Goal: Task Accomplishment & Management: Use online tool/utility

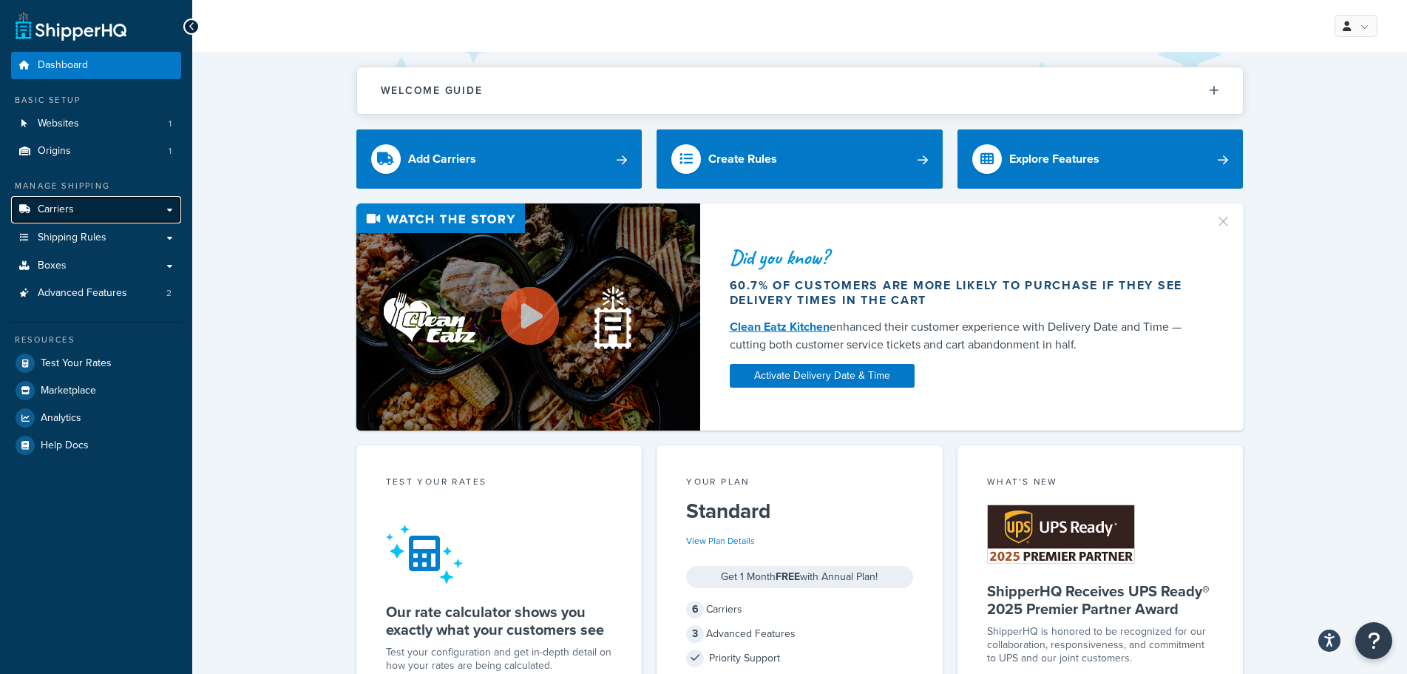
click at [75, 207] on link "Carriers" at bounding box center [96, 209] width 170 height 27
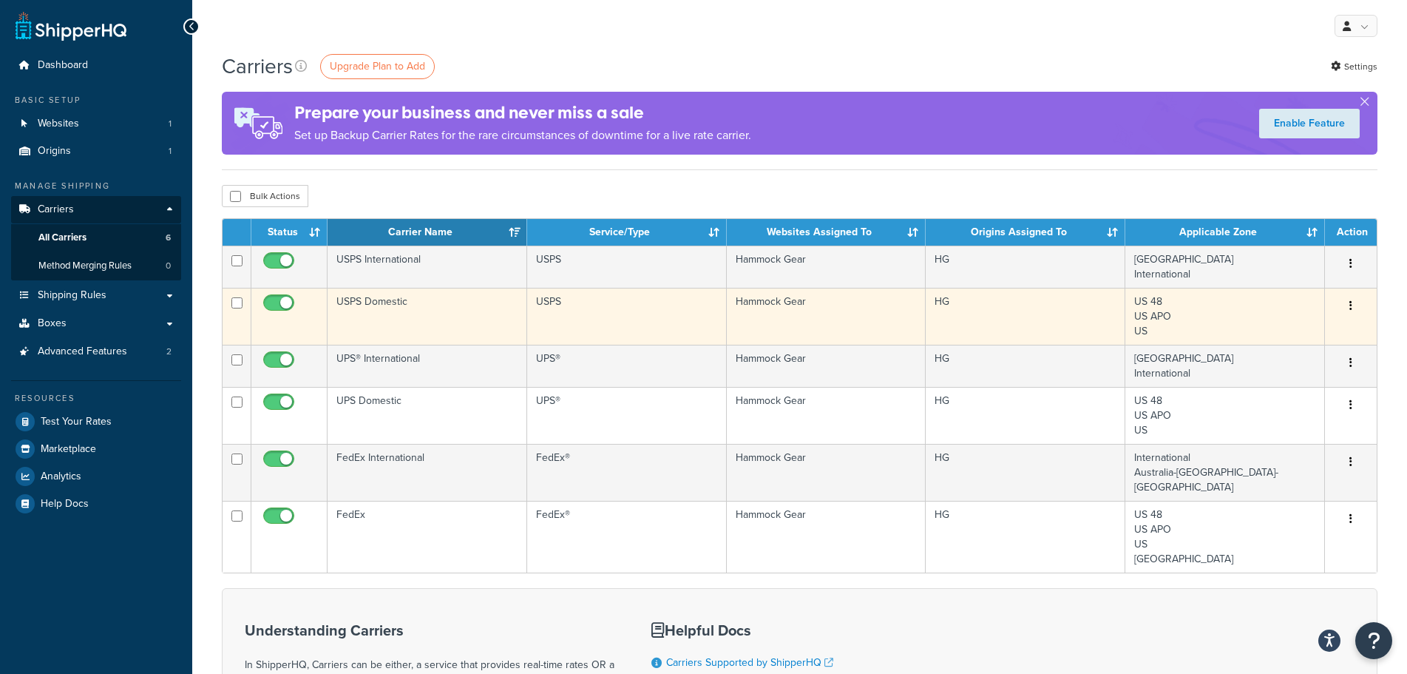
click at [438, 317] on td "USPS Domestic" at bounding box center [428, 316] width 200 height 57
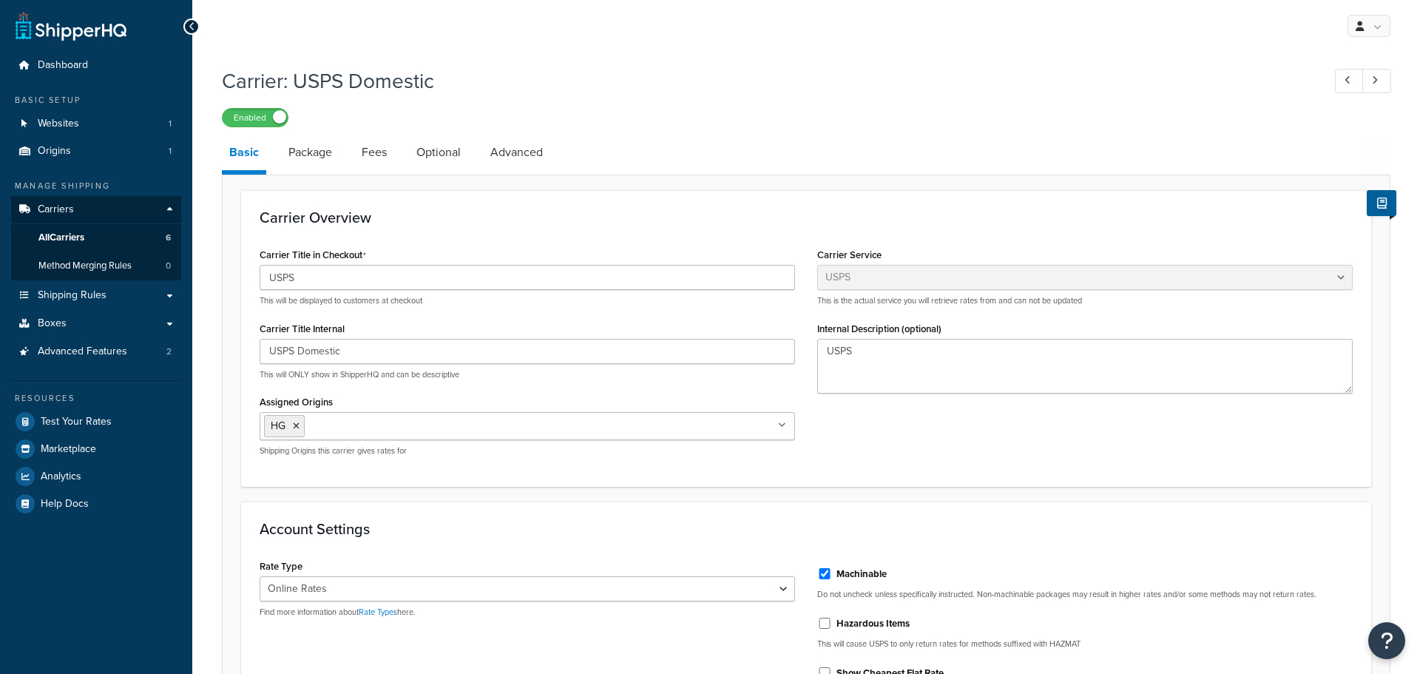
select select "usps"
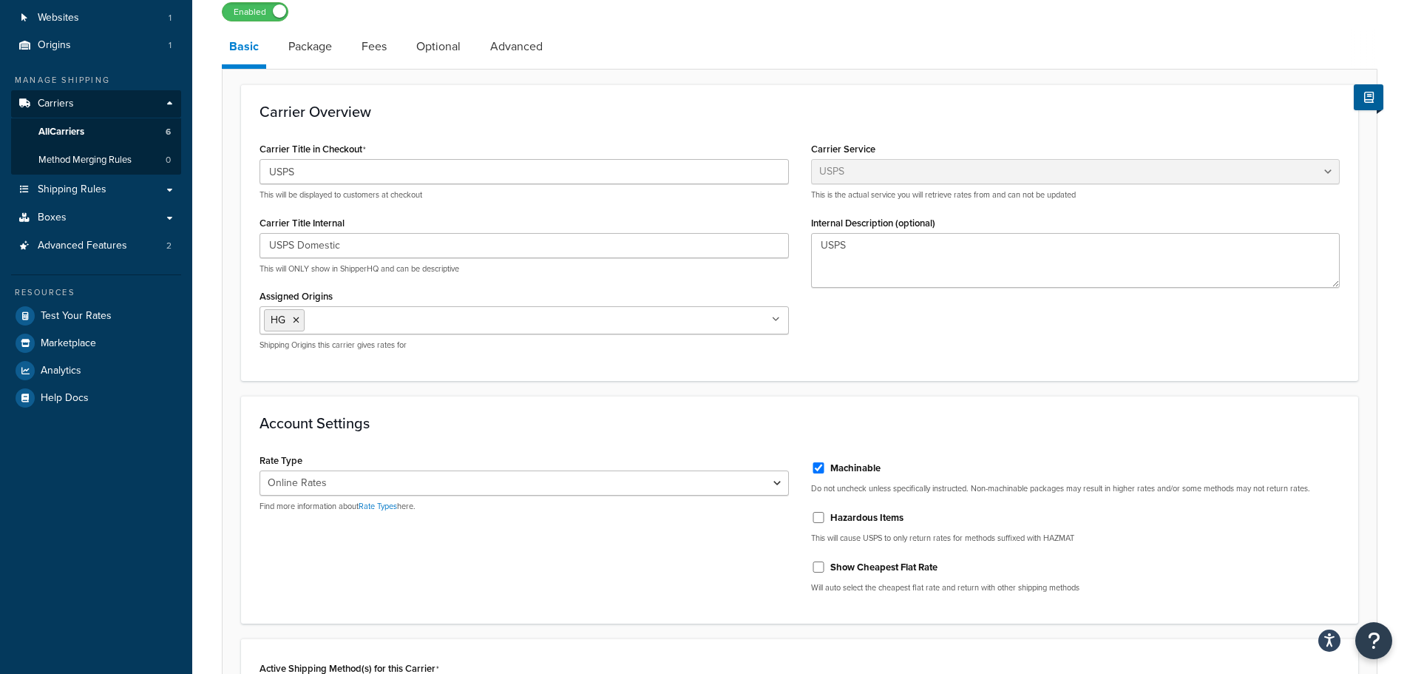
scroll to position [148, 0]
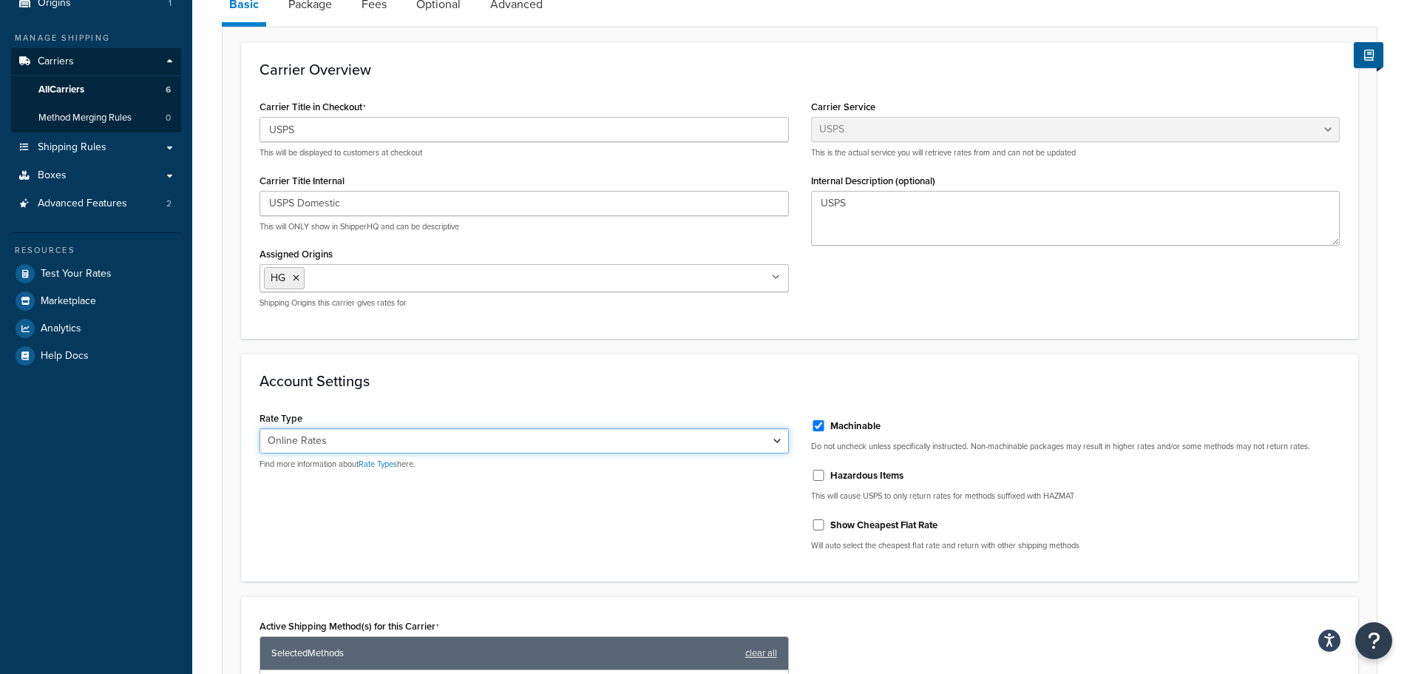
click at [778, 442] on select "Retail Rates Online Rates Commercial Plus" at bounding box center [525, 440] width 530 height 25
select select "PLUS"
click at [260, 428] on select "Retail Rates Online Rates Commercial Plus" at bounding box center [525, 440] width 530 height 25
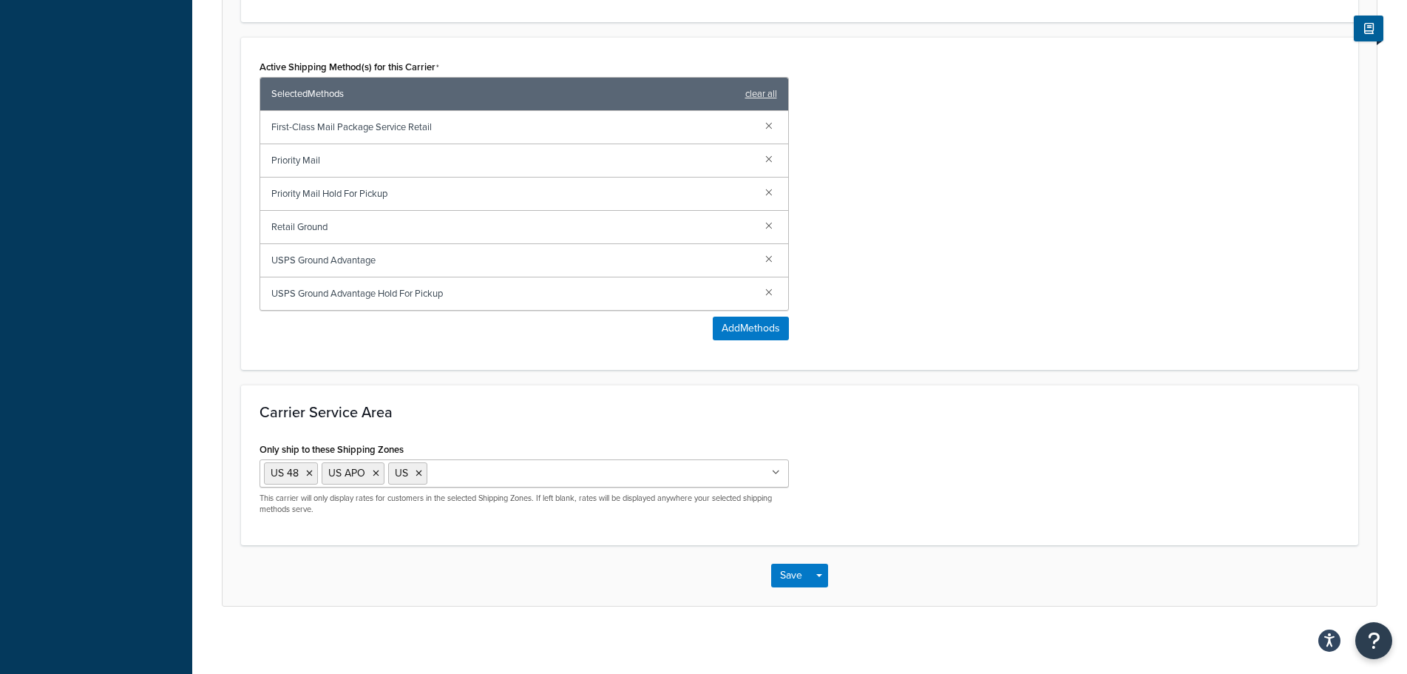
scroll to position [714, 0]
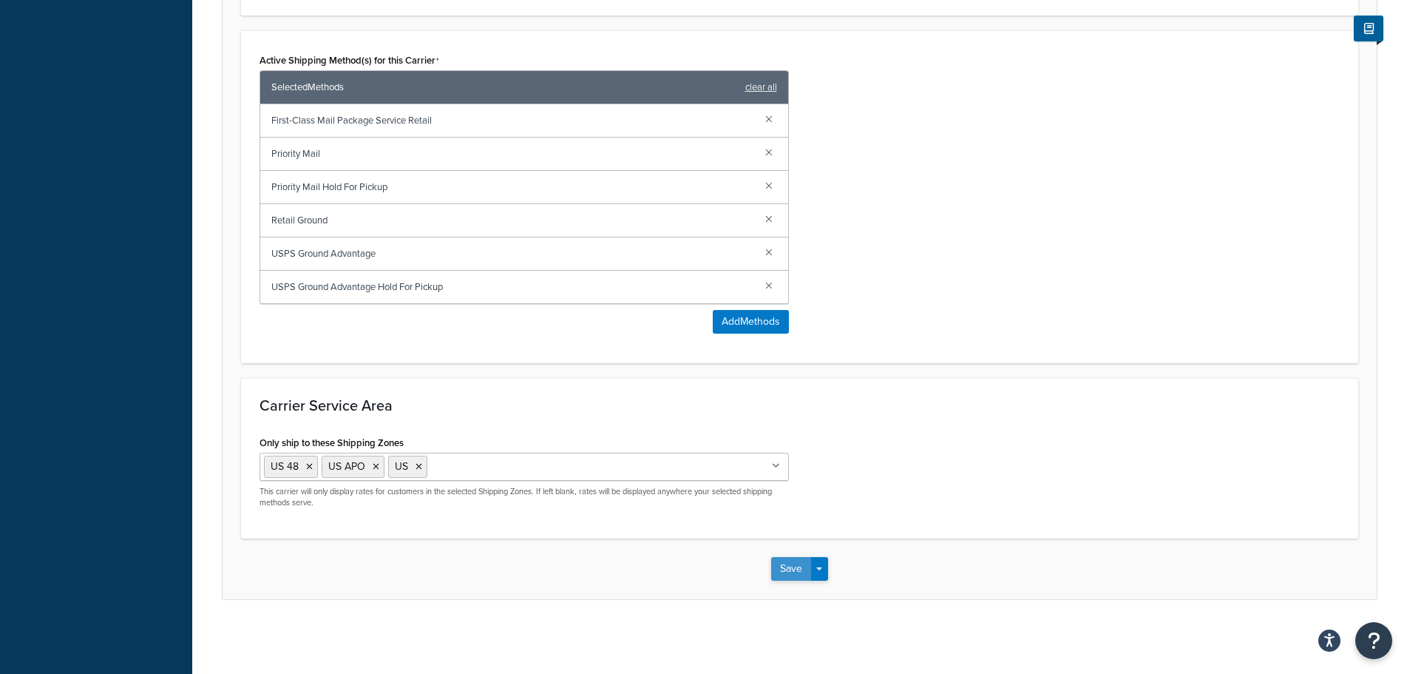
click at [777, 572] on button "Save" at bounding box center [791, 569] width 40 height 24
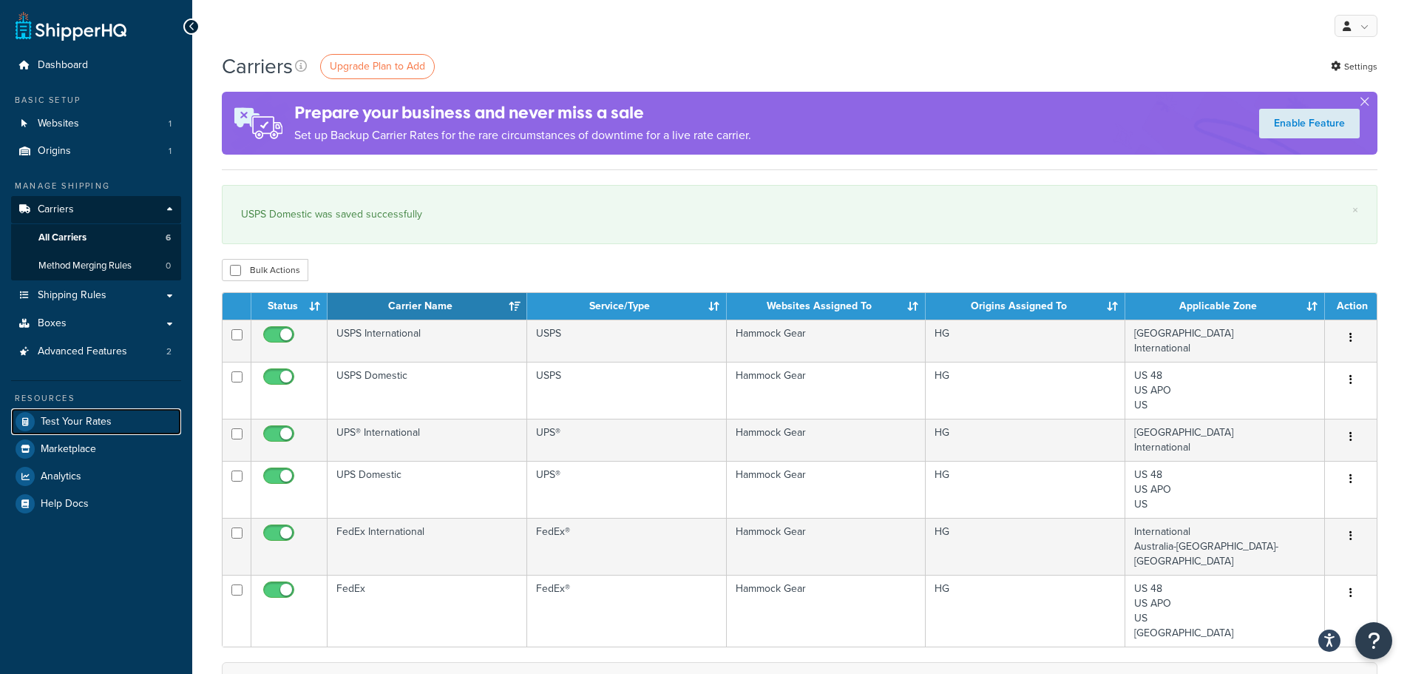
click at [74, 417] on span "Test Your Rates" at bounding box center [76, 422] width 71 height 13
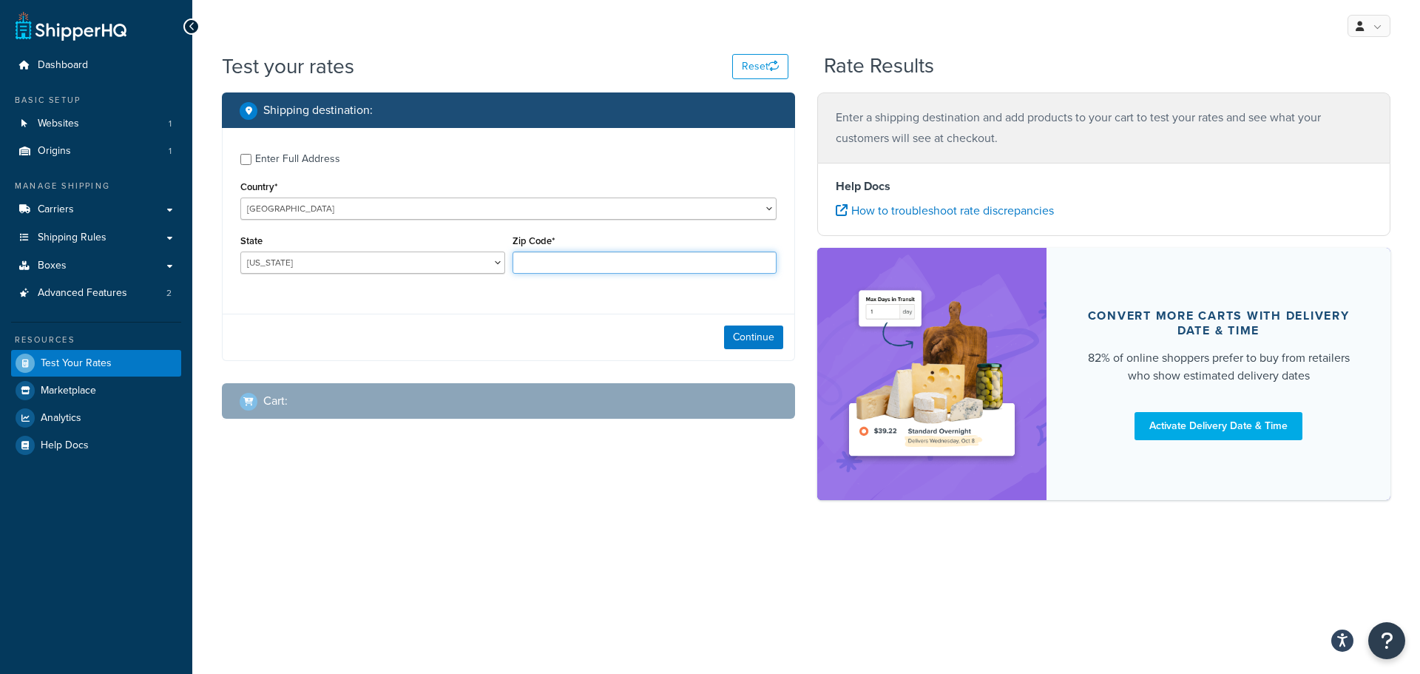
click at [571, 273] on input "Zip Code*" at bounding box center [644, 262] width 265 height 22
paste input "36619-1464"
type input "36619-1464"
click at [745, 339] on button "Continue" at bounding box center [753, 337] width 59 height 24
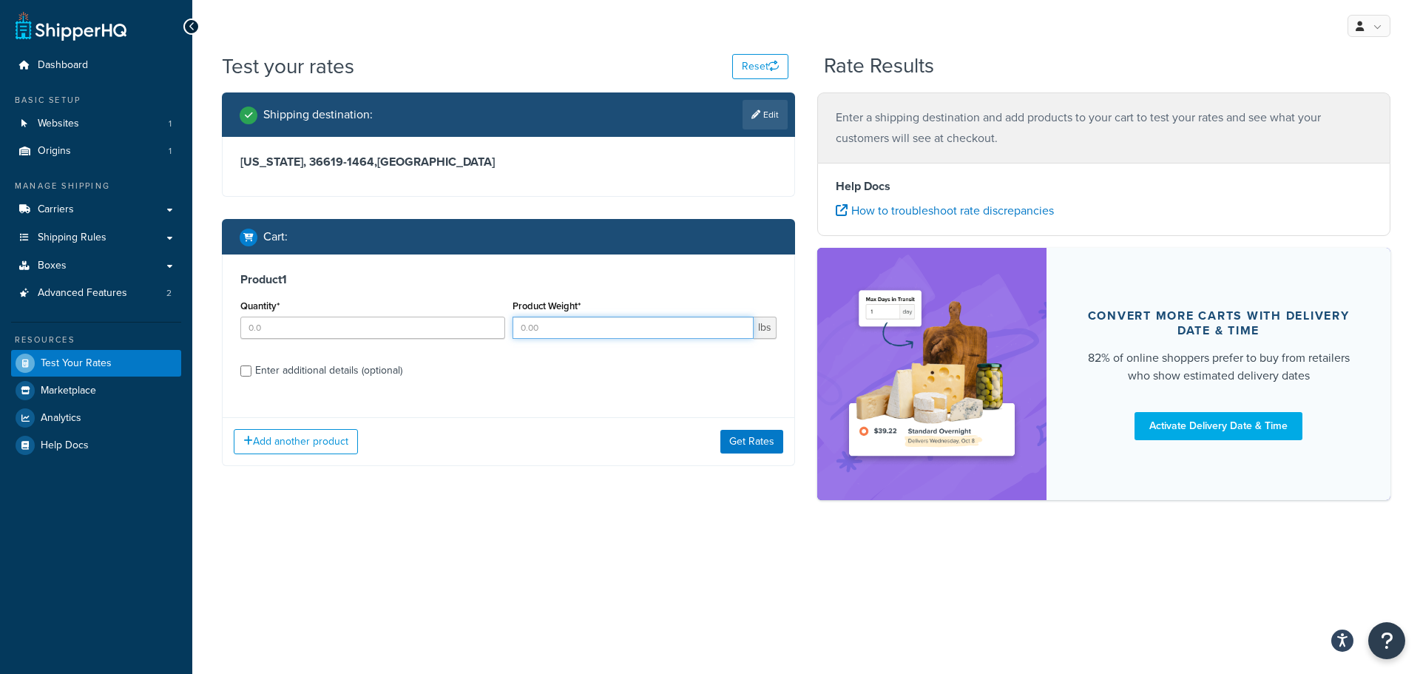
click at [592, 334] on input "Product Weight*" at bounding box center [633, 328] width 242 height 22
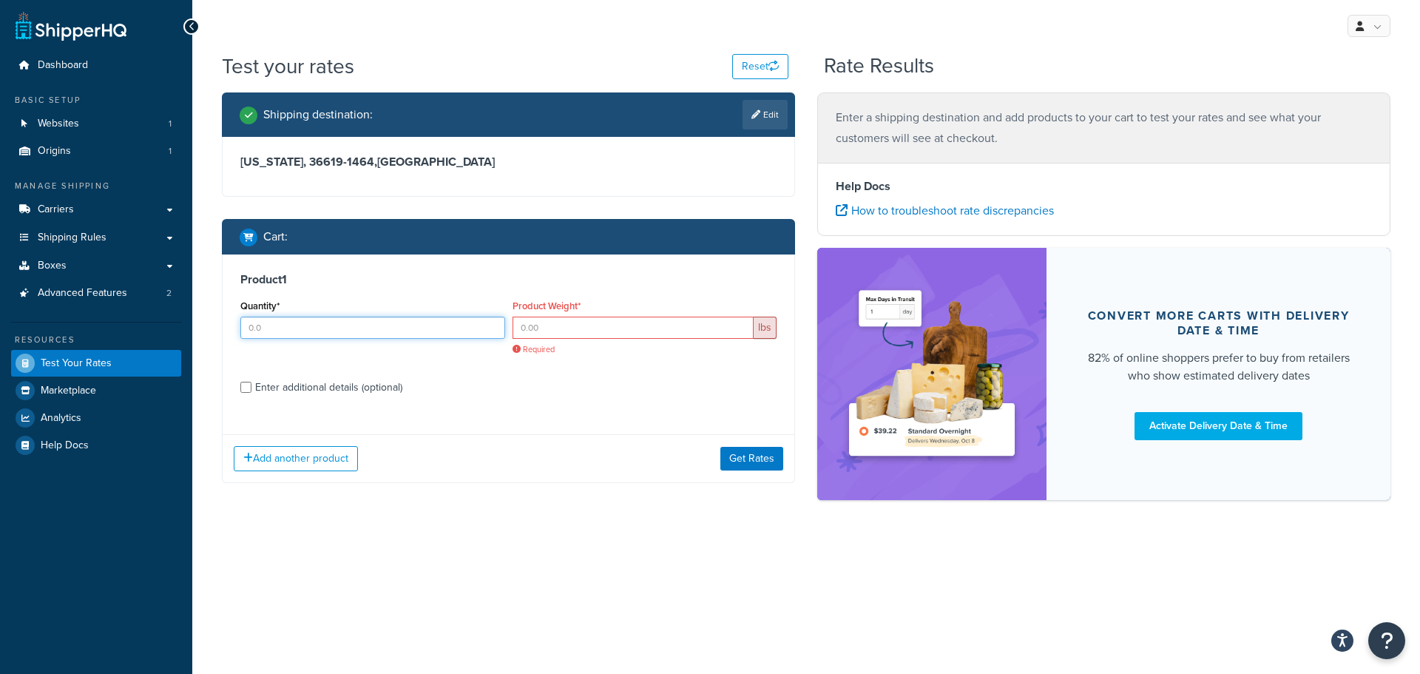
click at [444, 335] on input "Quantity*" at bounding box center [372, 328] width 265 height 22
type input "1"
click at [637, 330] on input "Product Weight*" at bounding box center [633, 328] width 242 height 22
drag, startPoint x: 503, startPoint y: 325, endPoint x: 487, endPoint y: 323, distance: 15.6
click at [487, 323] on div "Quantity* 1 Product Weight* lbs Required" at bounding box center [509, 331] width 544 height 70
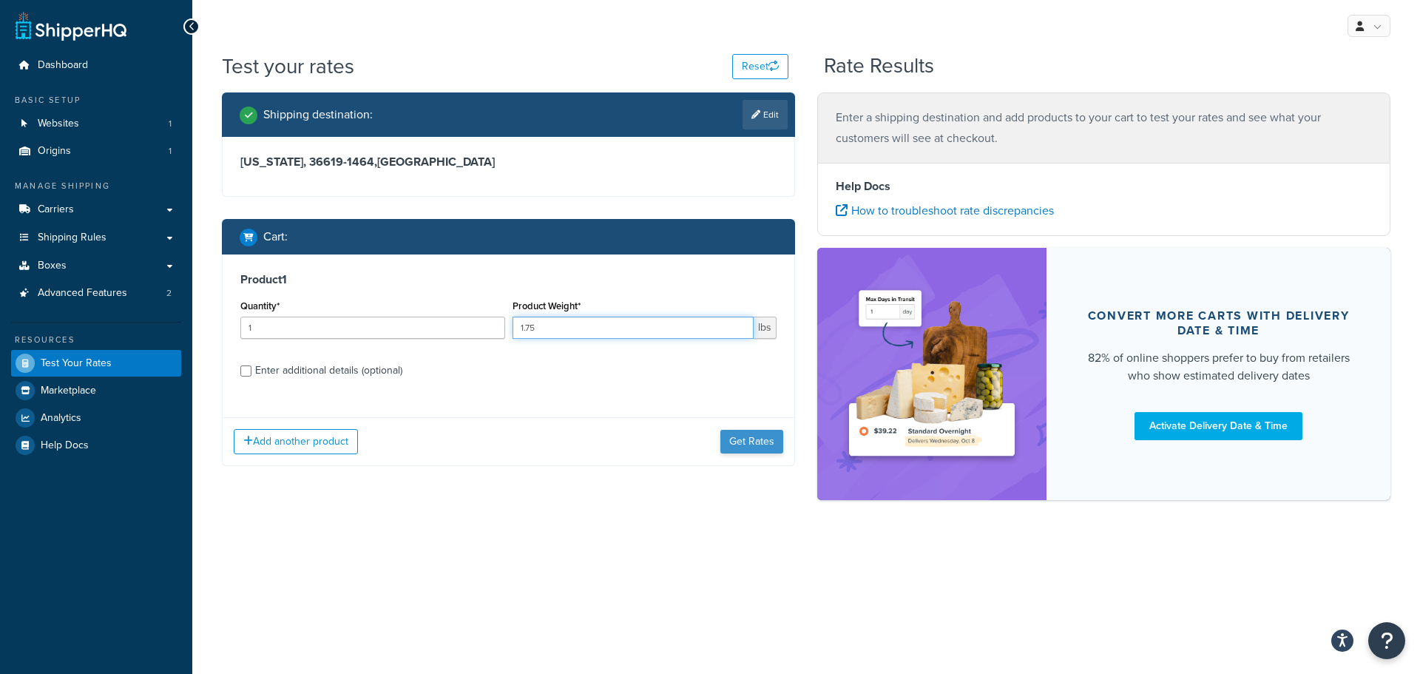
type input "1.75"
click at [751, 442] on button "Get Rates" at bounding box center [751, 442] width 63 height 24
click at [67, 205] on span "Carriers" at bounding box center [56, 209] width 36 height 13
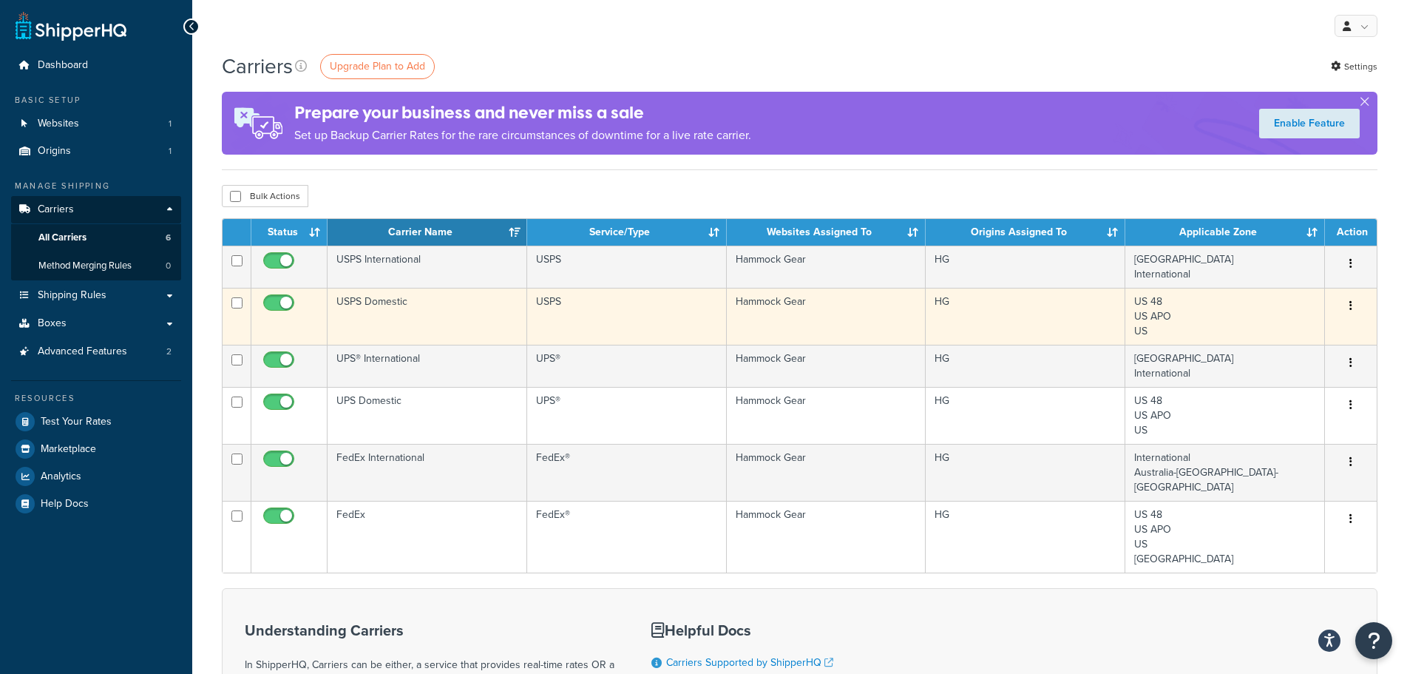
click at [456, 309] on td "USPS Domestic" at bounding box center [428, 316] width 200 height 57
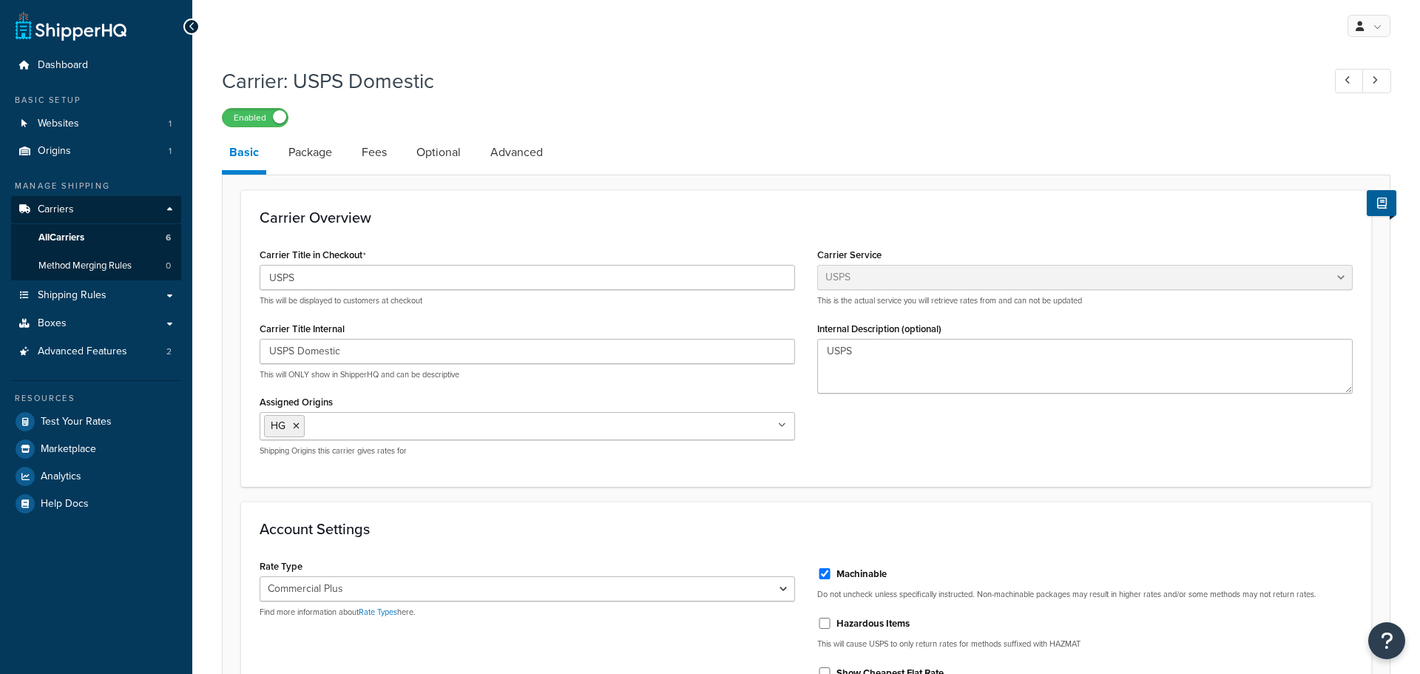
select select "usps"
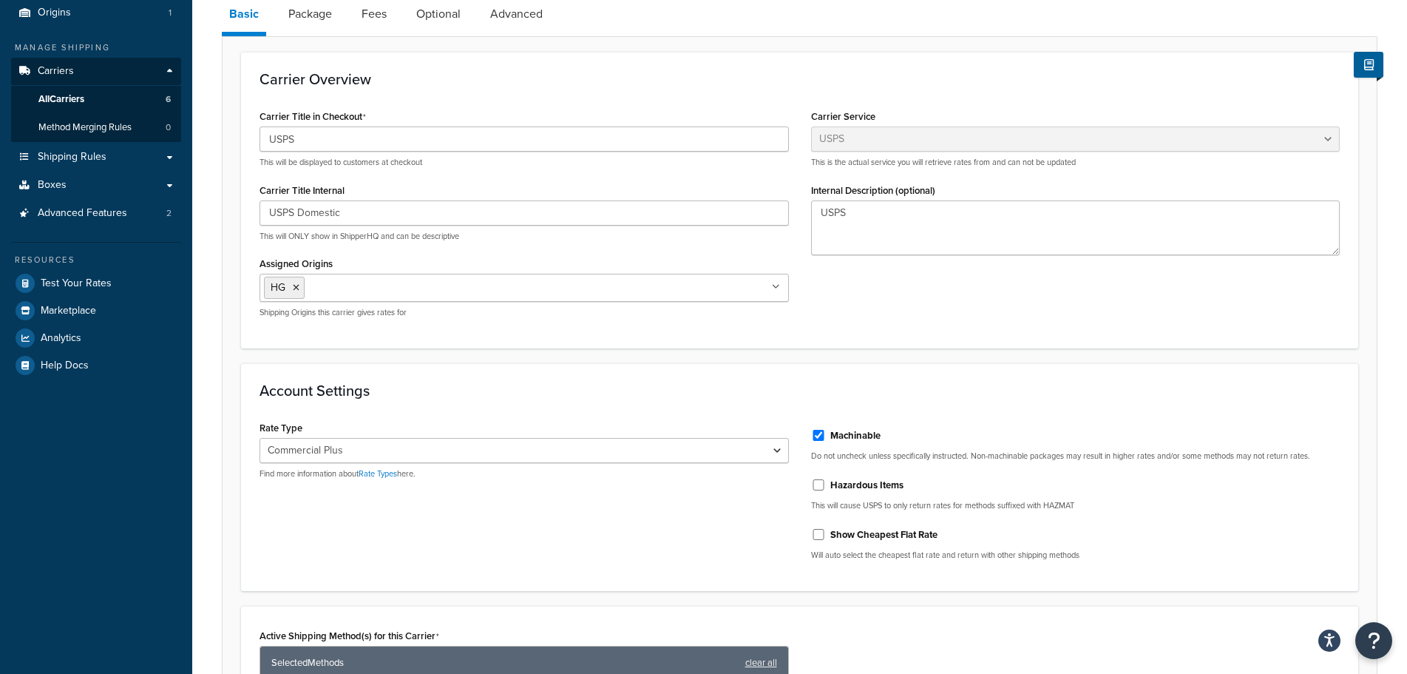
scroll to position [148, 0]
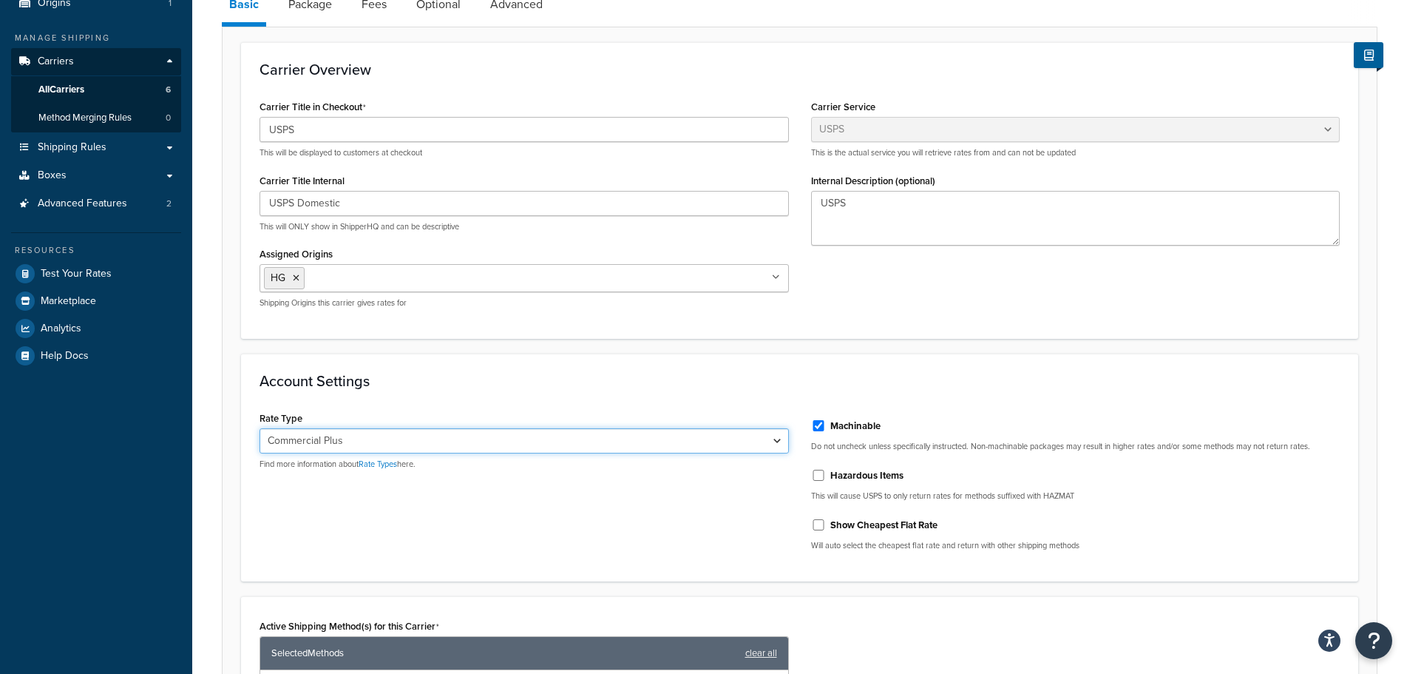
click at [758, 439] on select "Retail Rates Online Rates Commercial Plus" at bounding box center [525, 440] width 530 height 25
select select "ALL"
click at [260, 428] on select "Retail Rates Online Rates Commercial Plus" at bounding box center [525, 440] width 530 height 25
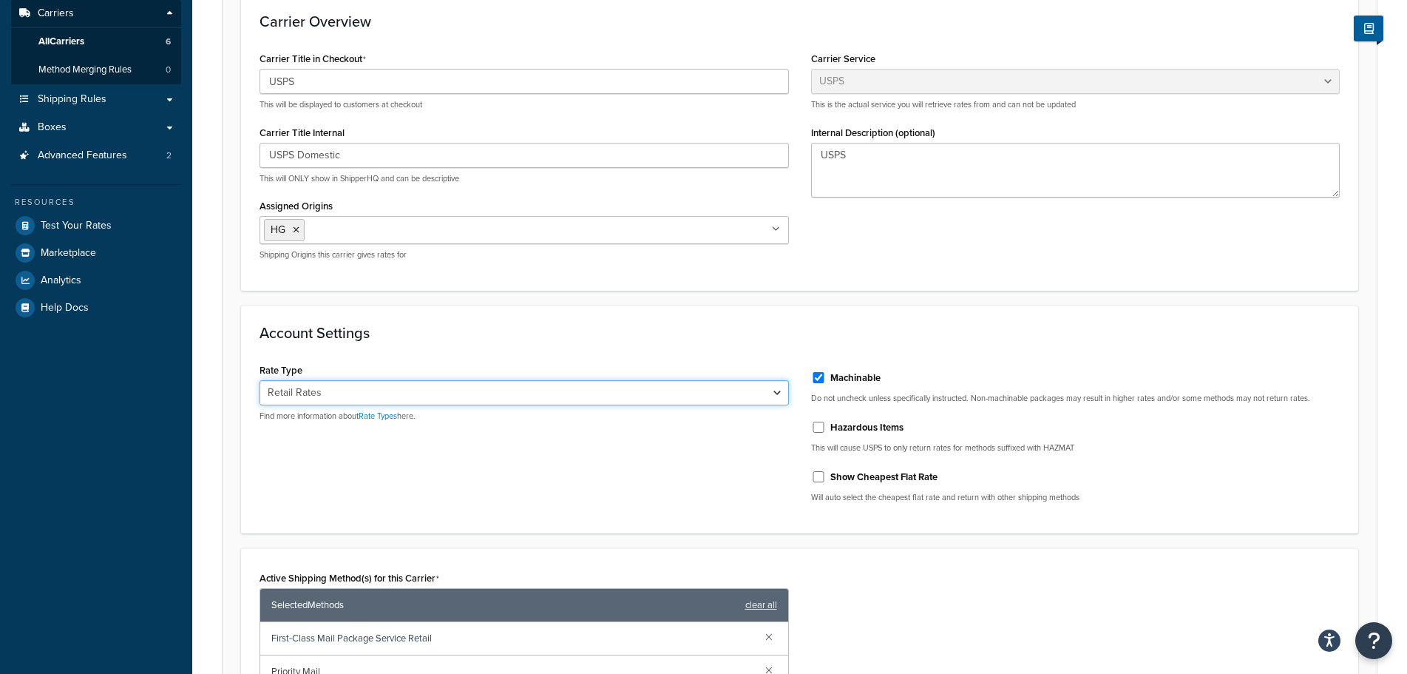
scroll to position [666, 0]
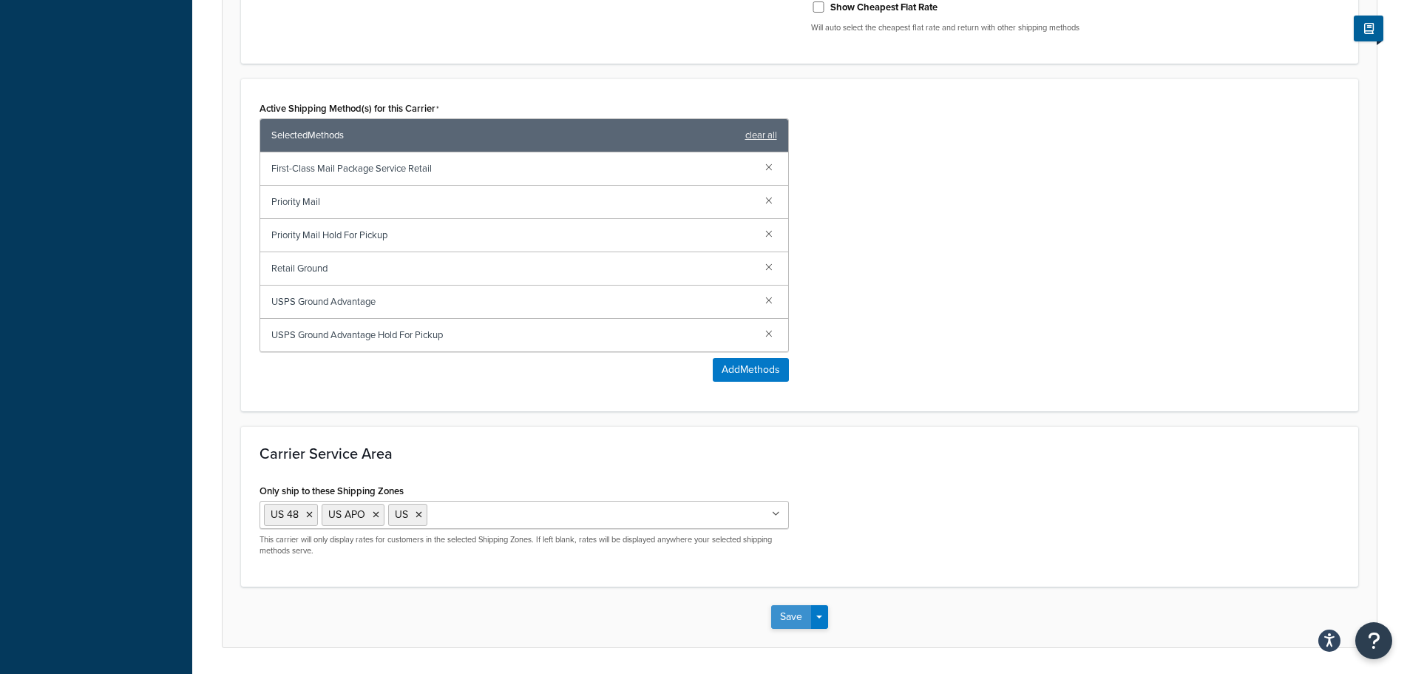
click at [781, 614] on button "Save" at bounding box center [791, 617] width 40 height 24
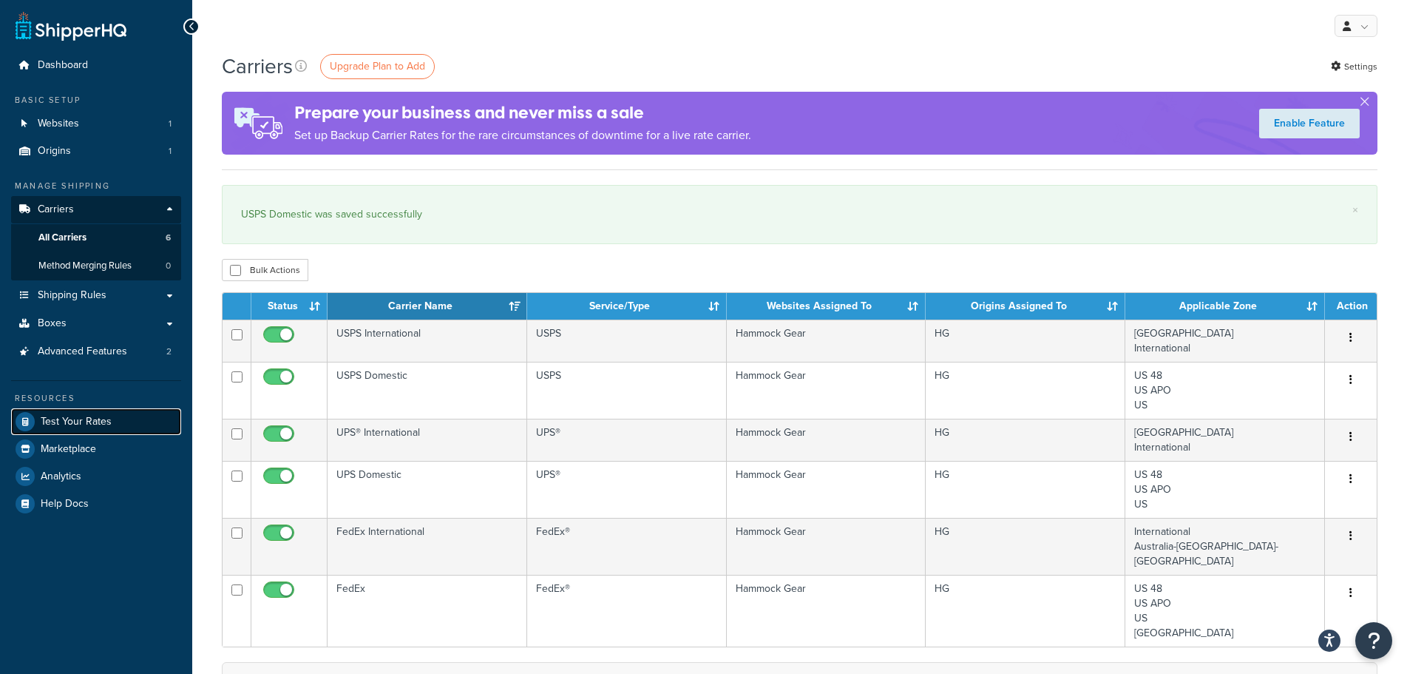
click at [85, 422] on span "Test Your Rates" at bounding box center [76, 422] width 71 height 13
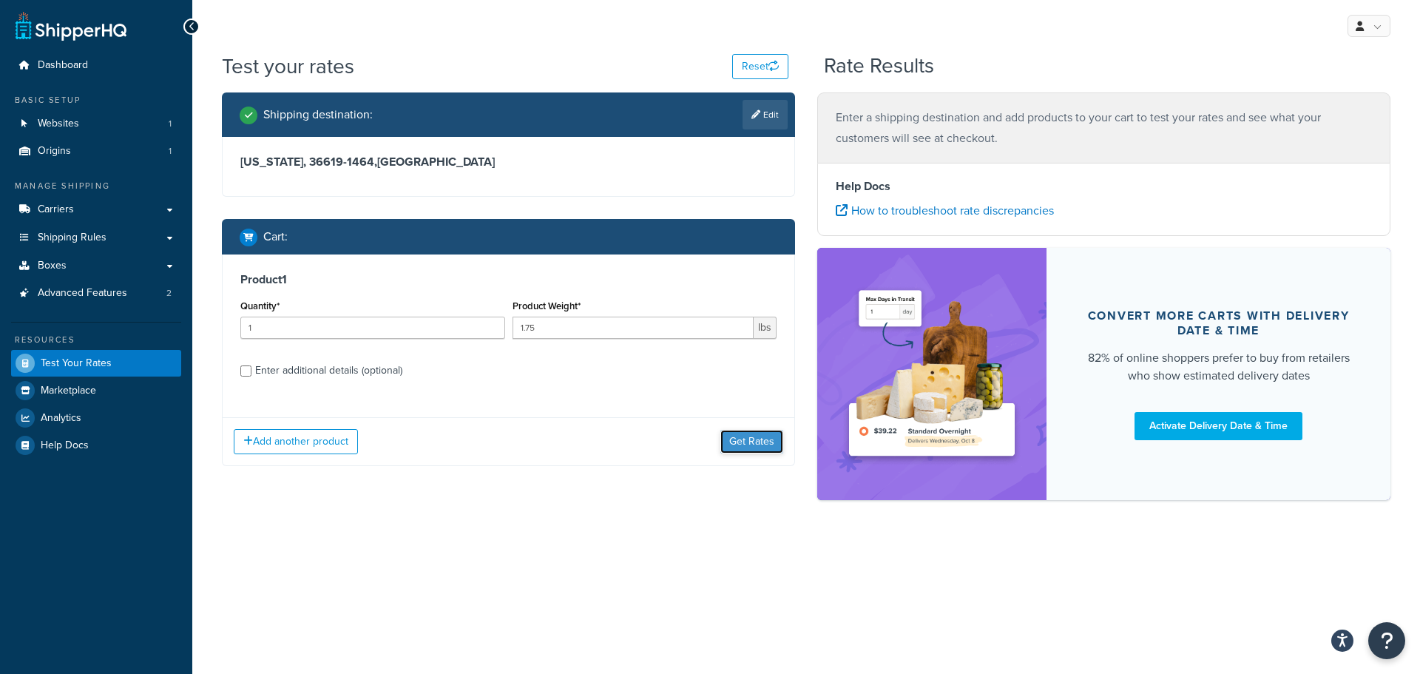
click at [764, 442] on button "Get Rates" at bounding box center [751, 442] width 63 height 24
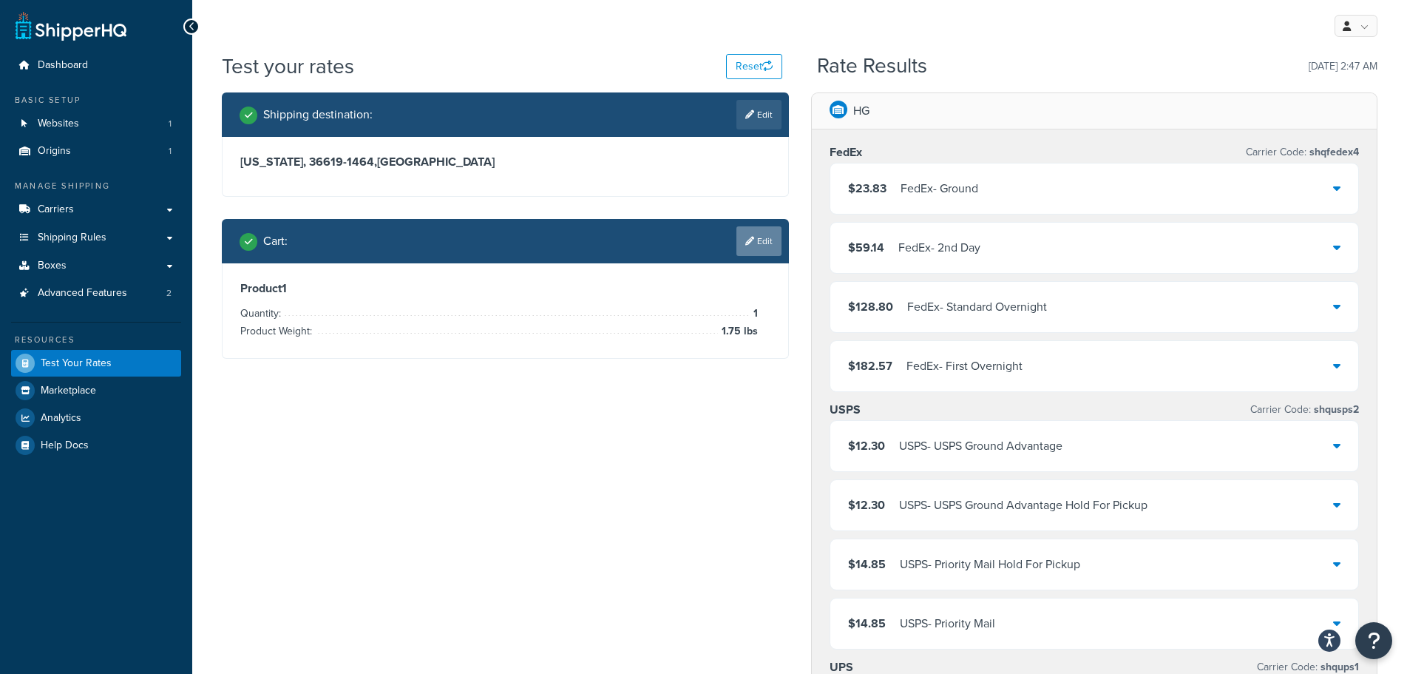
click at [754, 236] on link "Edit" at bounding box center [759, 241] width 45 height 30
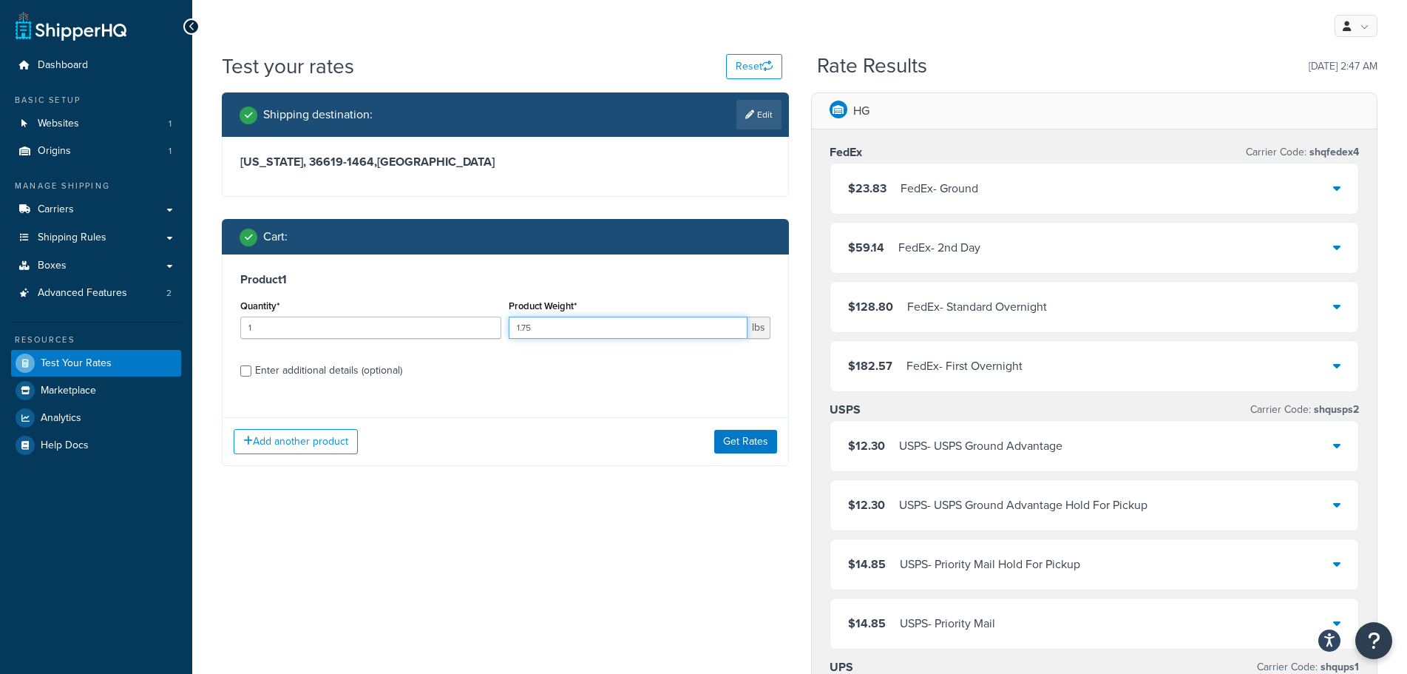
drag, startPoint x: 550, startPoint y: 328, endPoint x: 527, endPoint y: 331, distance: 23.8
click at [527, 331] on input "1.75" at bounding box center [628, 328] width 238 height 22
type input "1.76"
click at [738, 439] on button "Get Rates" at bounding box center [745, 442] width 63 height 24
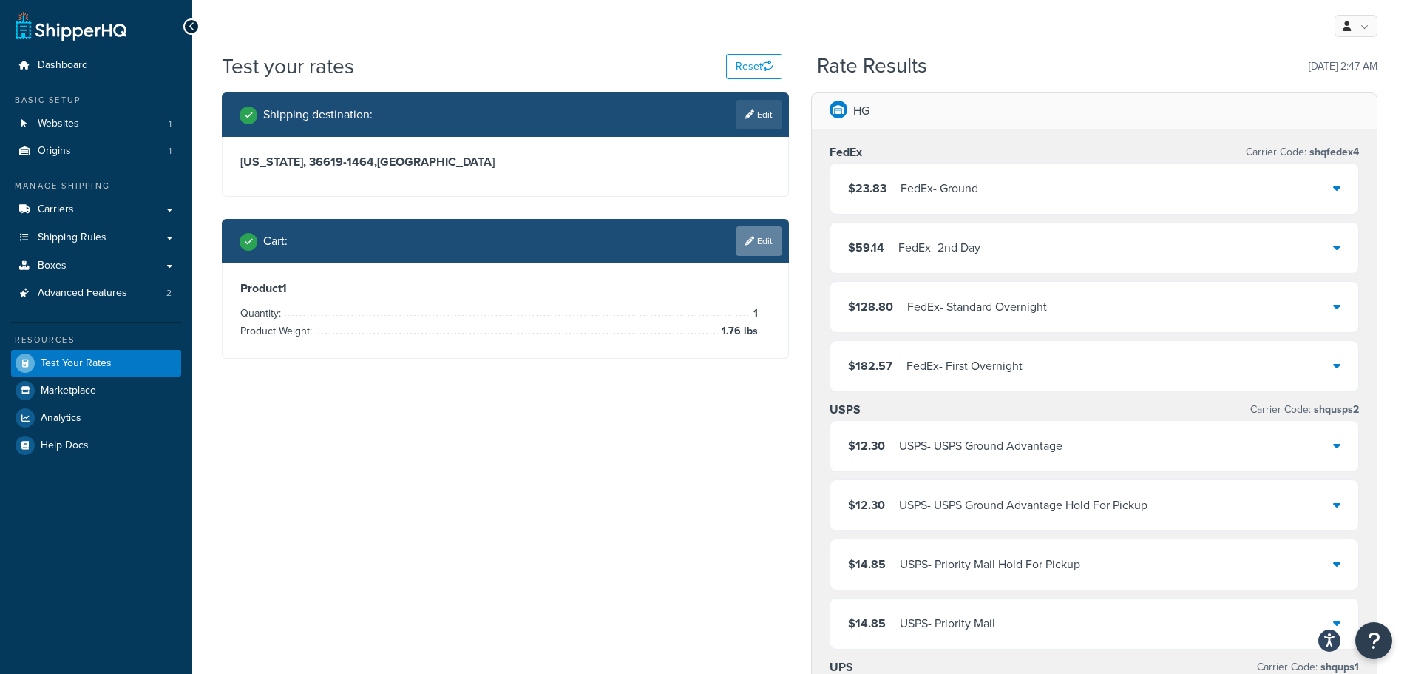
click at [765, 241] on link "Edit" at bounding box center [759, 241] width 45 height 30
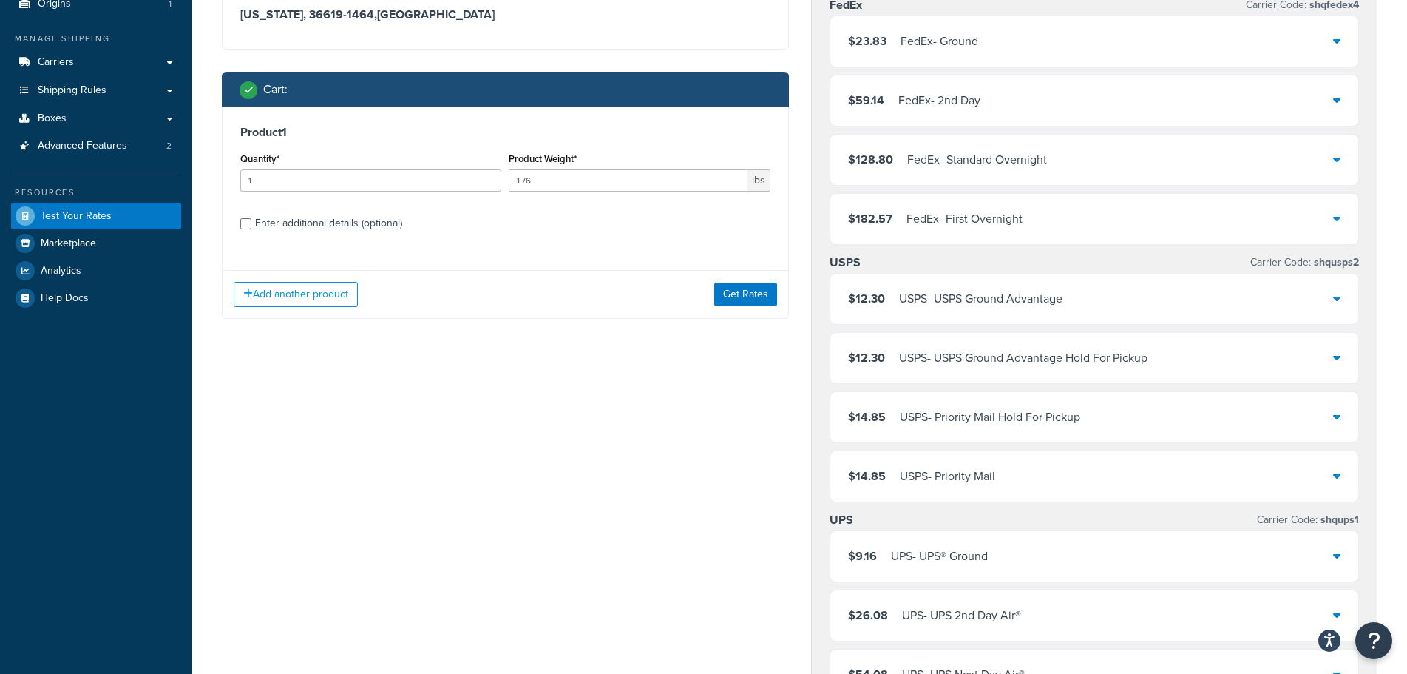
scroll to position [148, 0]
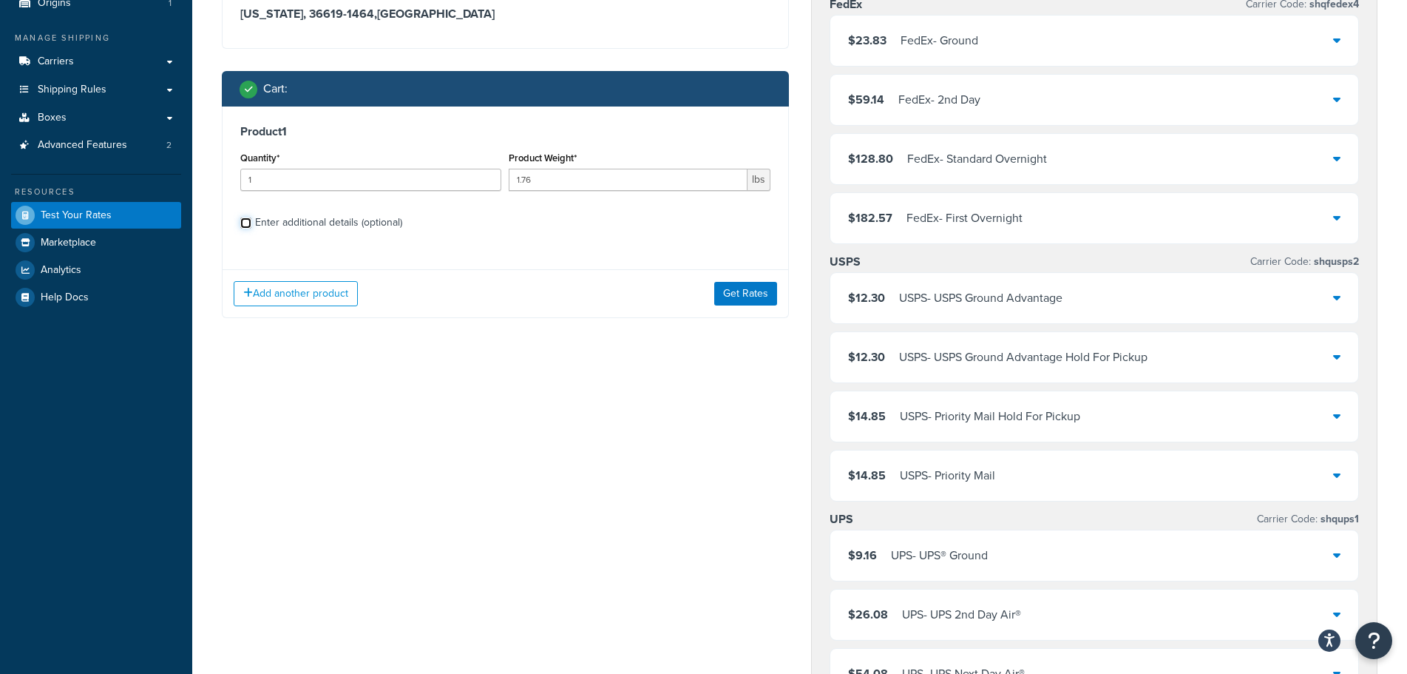
click at [248, 221] on input "Enter additional details (optional)" at bounding box center [245, 222] width 11 height 11
checkbox input "true"
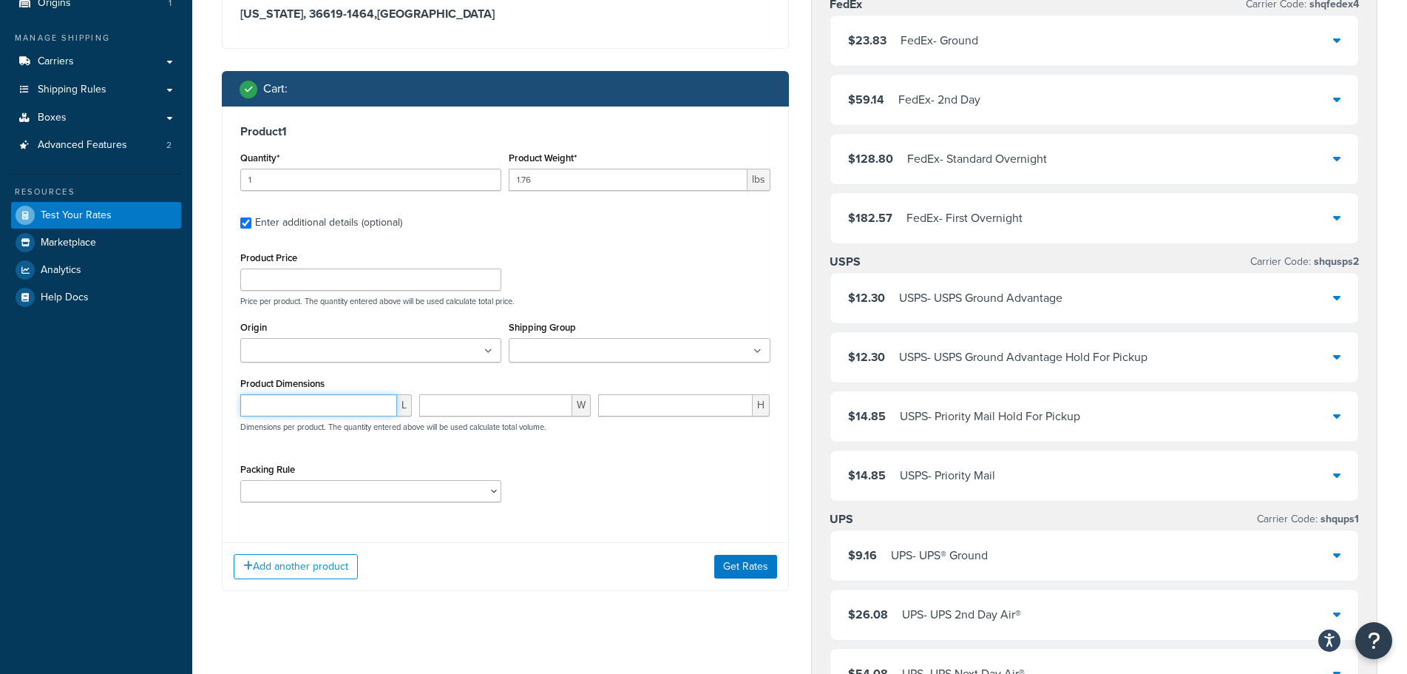
click at [363, 399] on input "number" at bounding box center [318, 405] width 157 height 22
type input "10"
click at [496, 405] on input "number" at bounding box center [495, 405] width 153 height 22
type input "7"
click at [640, 407] on input "number" at bounding box center [675, 405] width 155 height 22
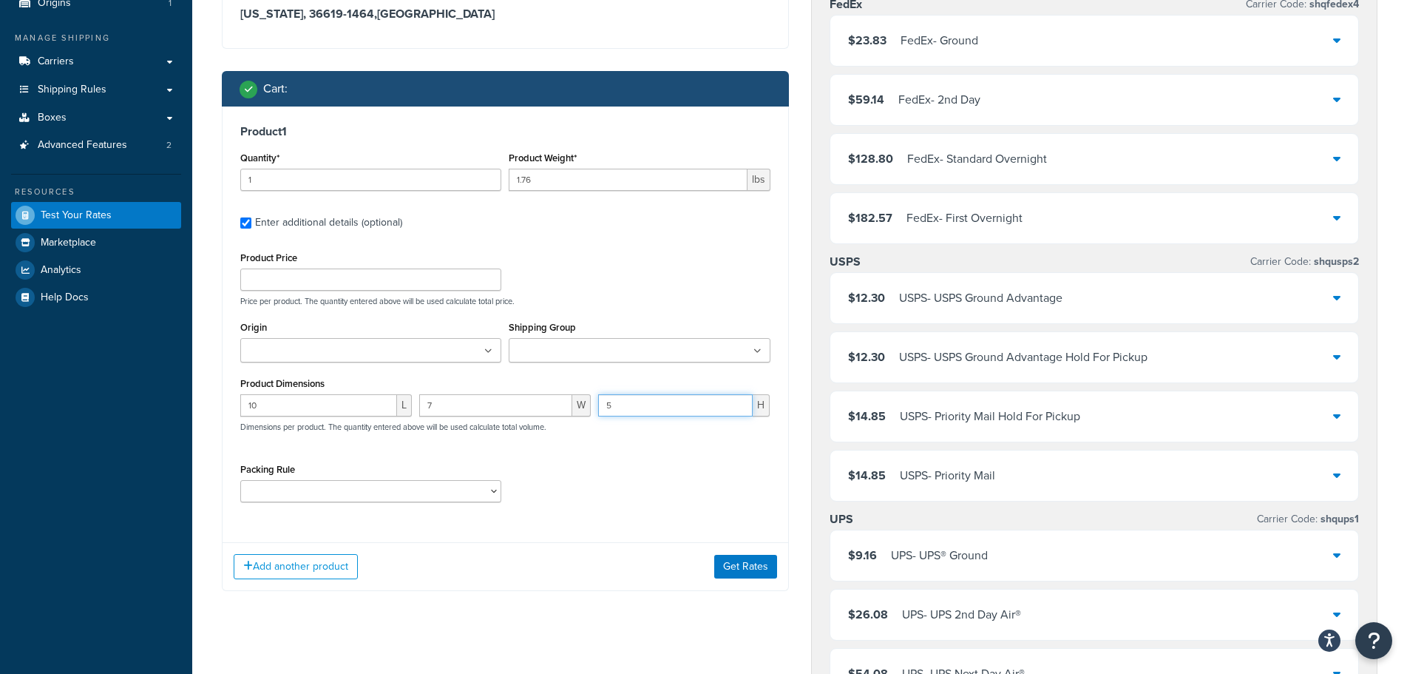
type input "5"
click at [667, 501] on div "Packing Rule large items" at bounding box center [506, 486] width 538 height 54
click at [758, 562] on button "Get Rates" at bounding box center [745, 567] width 63 height 24
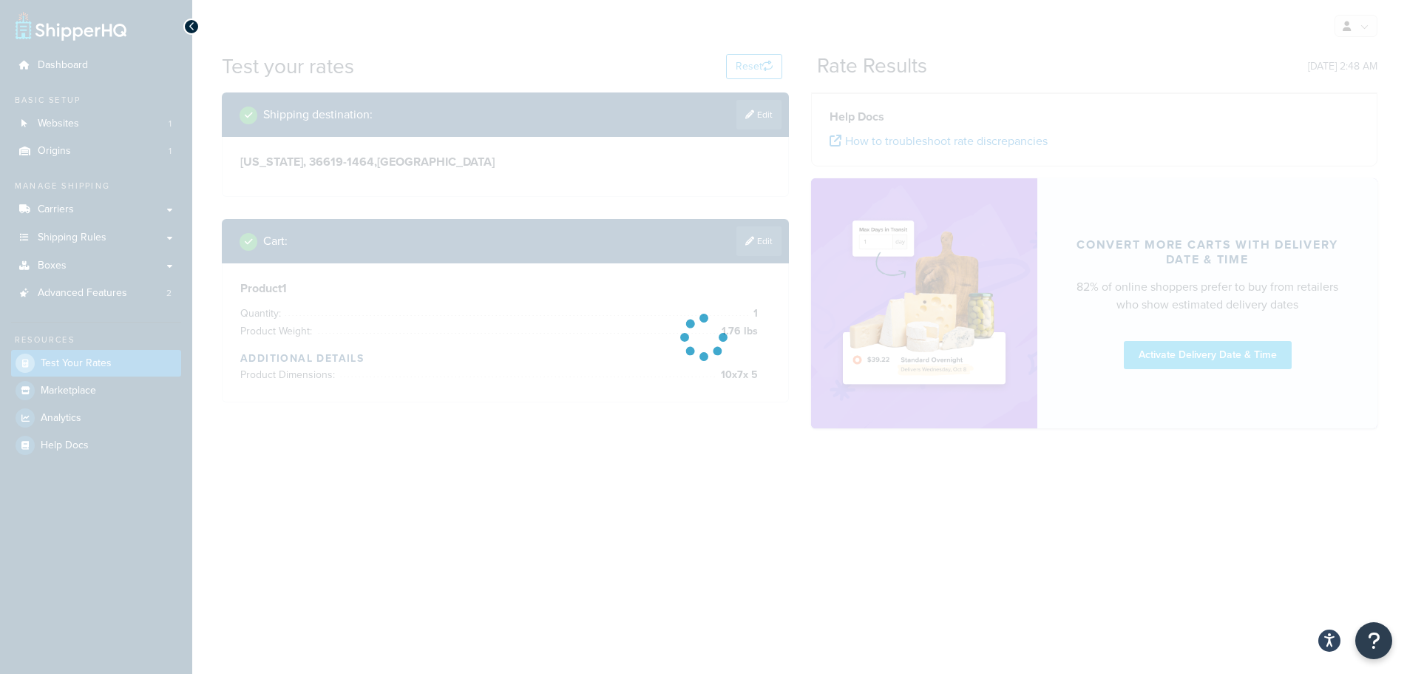
scroll to position [0, 0]
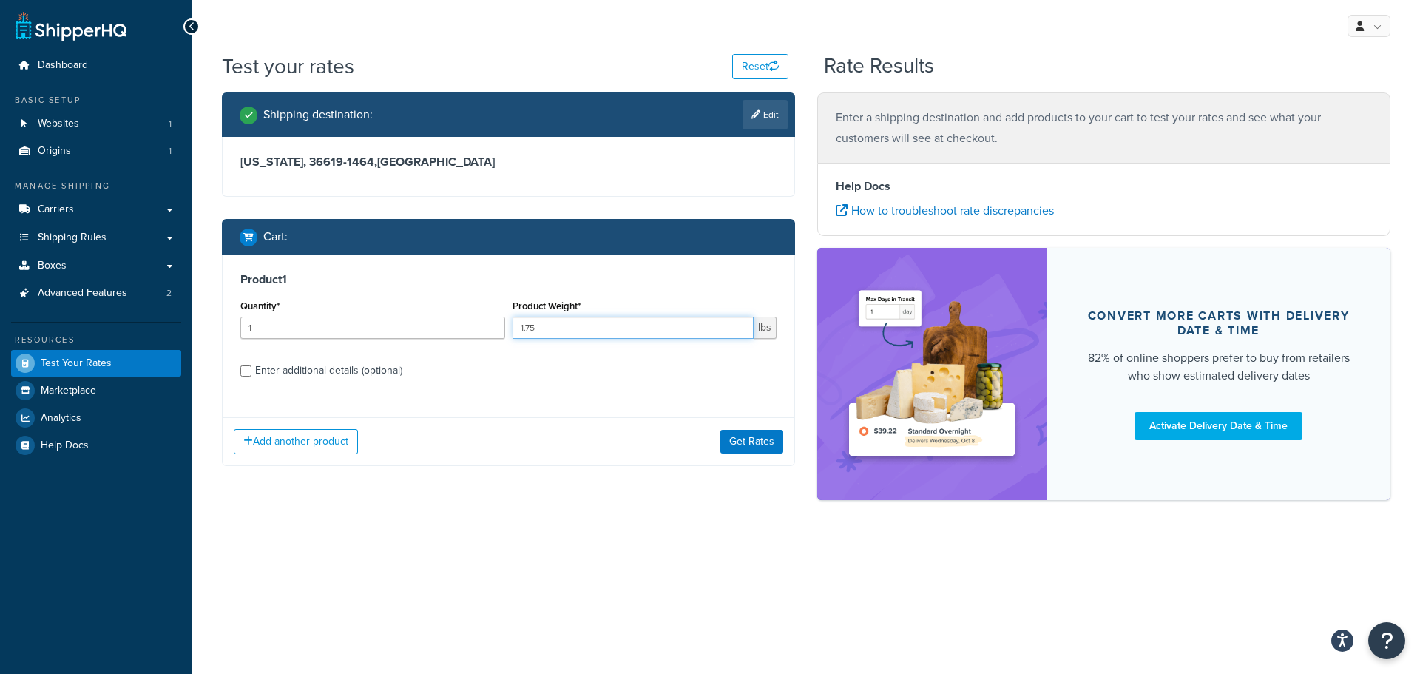
click at [560, 331] on input "1.75" at bounding box center [633, 328] width 242 height 22
type input "1.74"
click at [508, 371] on label "Enter additional details (optional)" at bounding box center [515, 369] width 521 height 24
click at [251, 371] on input "Enter additional details (optional)" at bounding box center [245, 370] width 11 height 11
checkbox input "true"
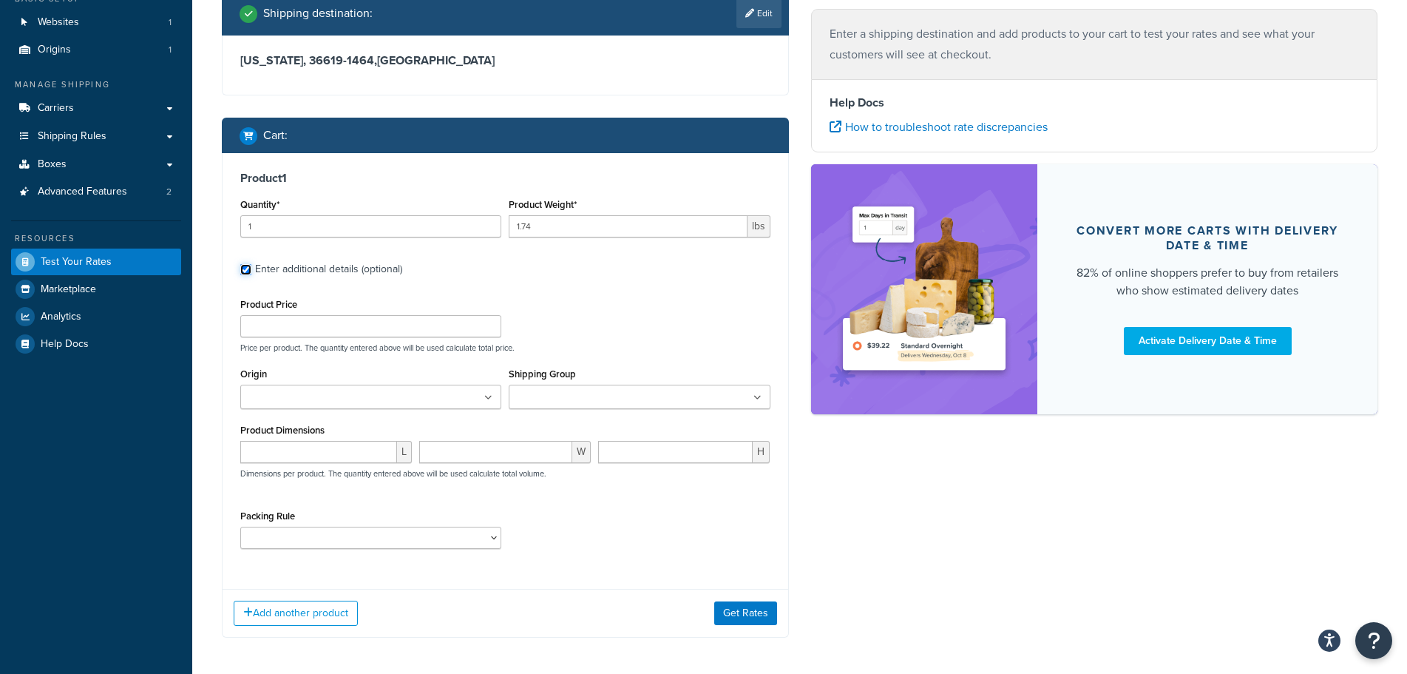
scroll to position [148, 0]
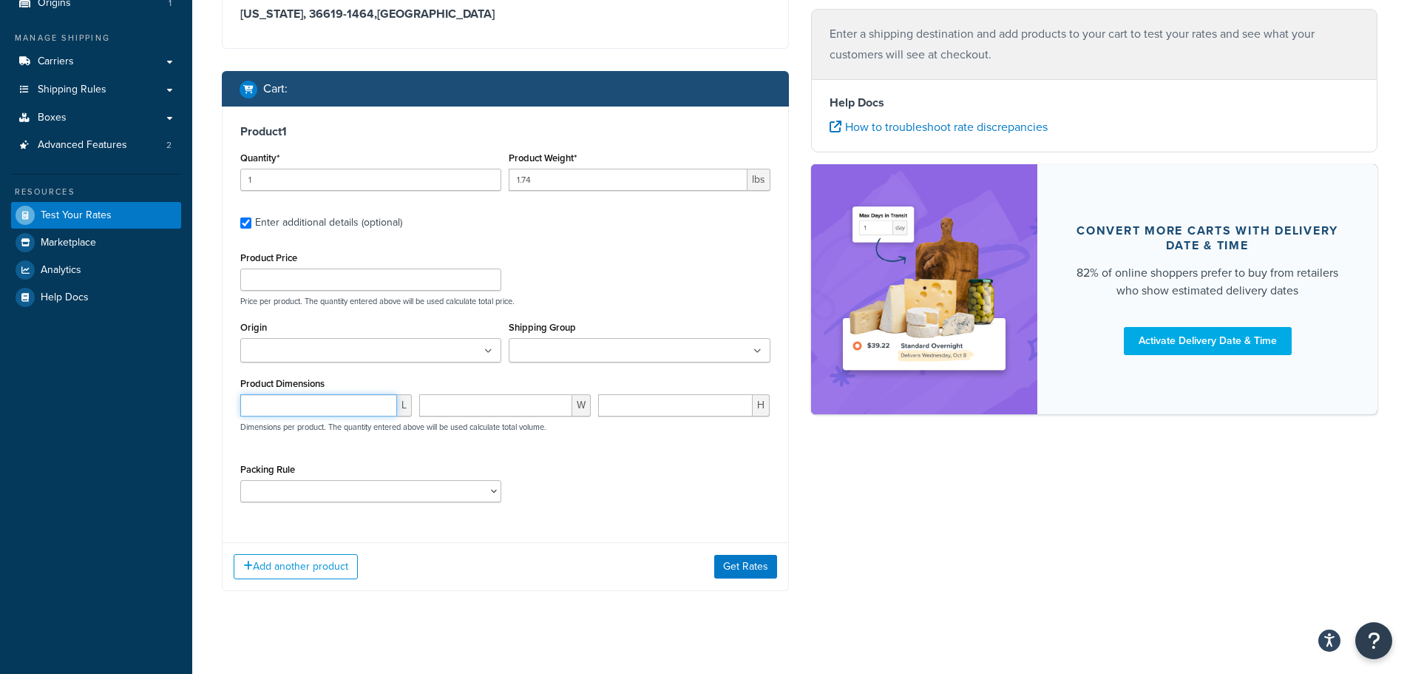
click at [344, 415] on input "number" at bounding box center [318, 405] width 157 height 22
drag, startPoint x: 549, startPoint y: 176, endPoint x: 505, endPoint y: 172, distance: 43.8
click at [509, 172] on input "1.74" at bounding box center [628, 180] width 238 height 22
type input "15.6"
click at [376, 418] on div "L" at bounding box center [326, 410] width 179 height 33
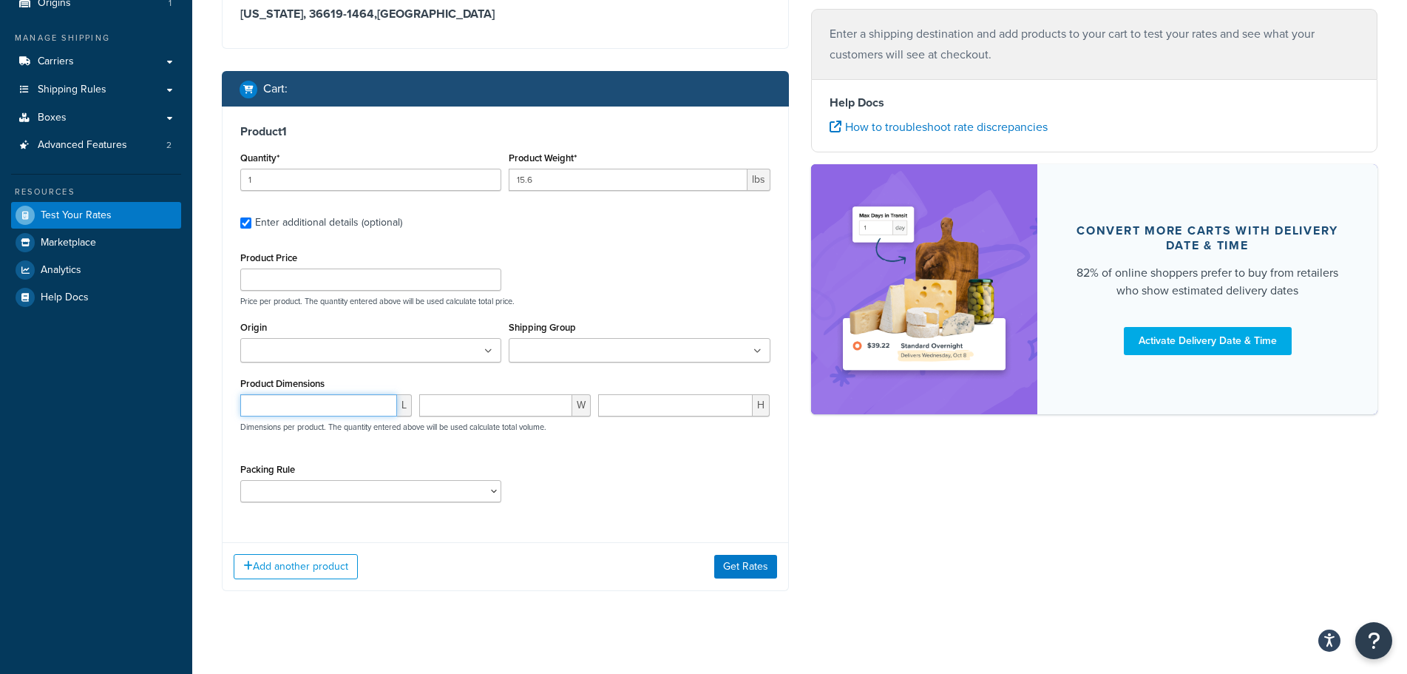
click at [373, 412] on input "number" at bounding box center [318, 405] width 157 height 22
type input "12"
click at [504, 402] on input "number" at bounding box center [495, 405] width 153 height 22
type input "7"
click at [654, 402] on input "number" at bounding box center [675, 405] width 155 height 22
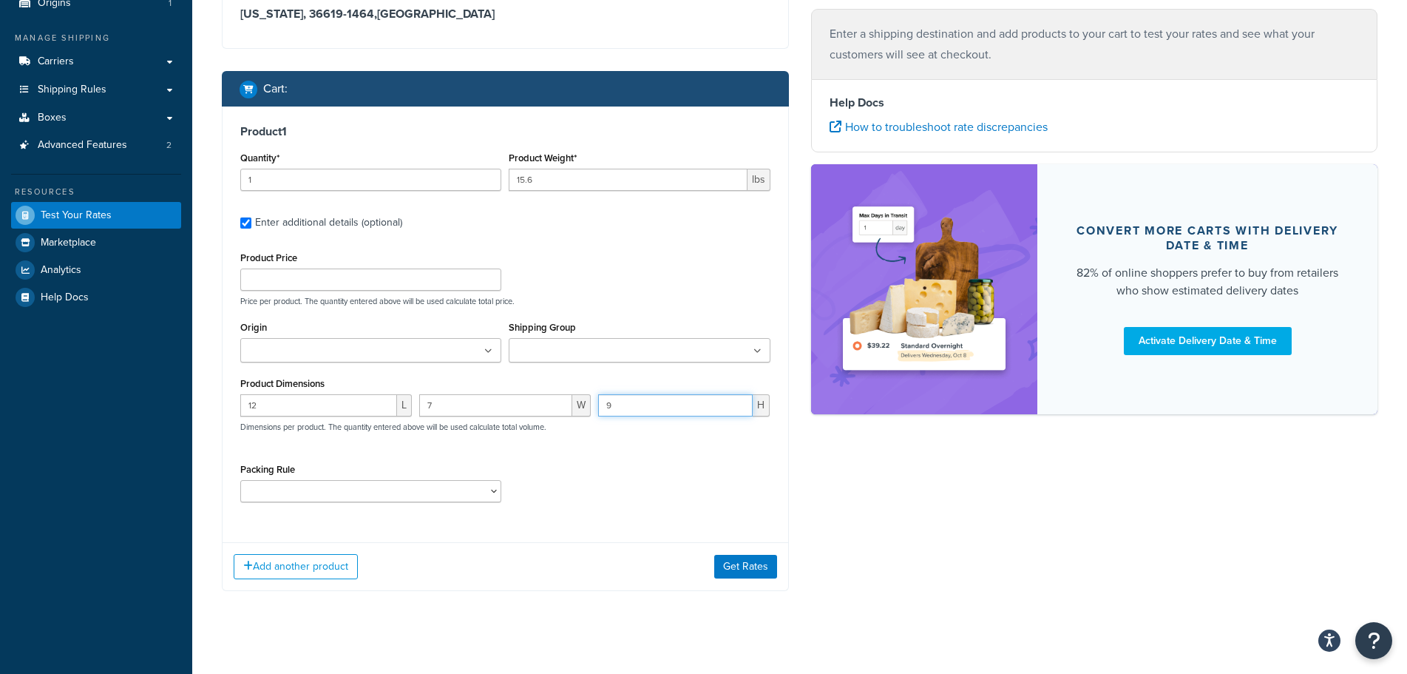
type input "9"
click at [638, 507] on div "Packing Rule large items" at bounding box center [506, 486] width 538 height 54
click at [740, 566] on button "Get Rates" at bounding box center [745, 567] width 63 height 24
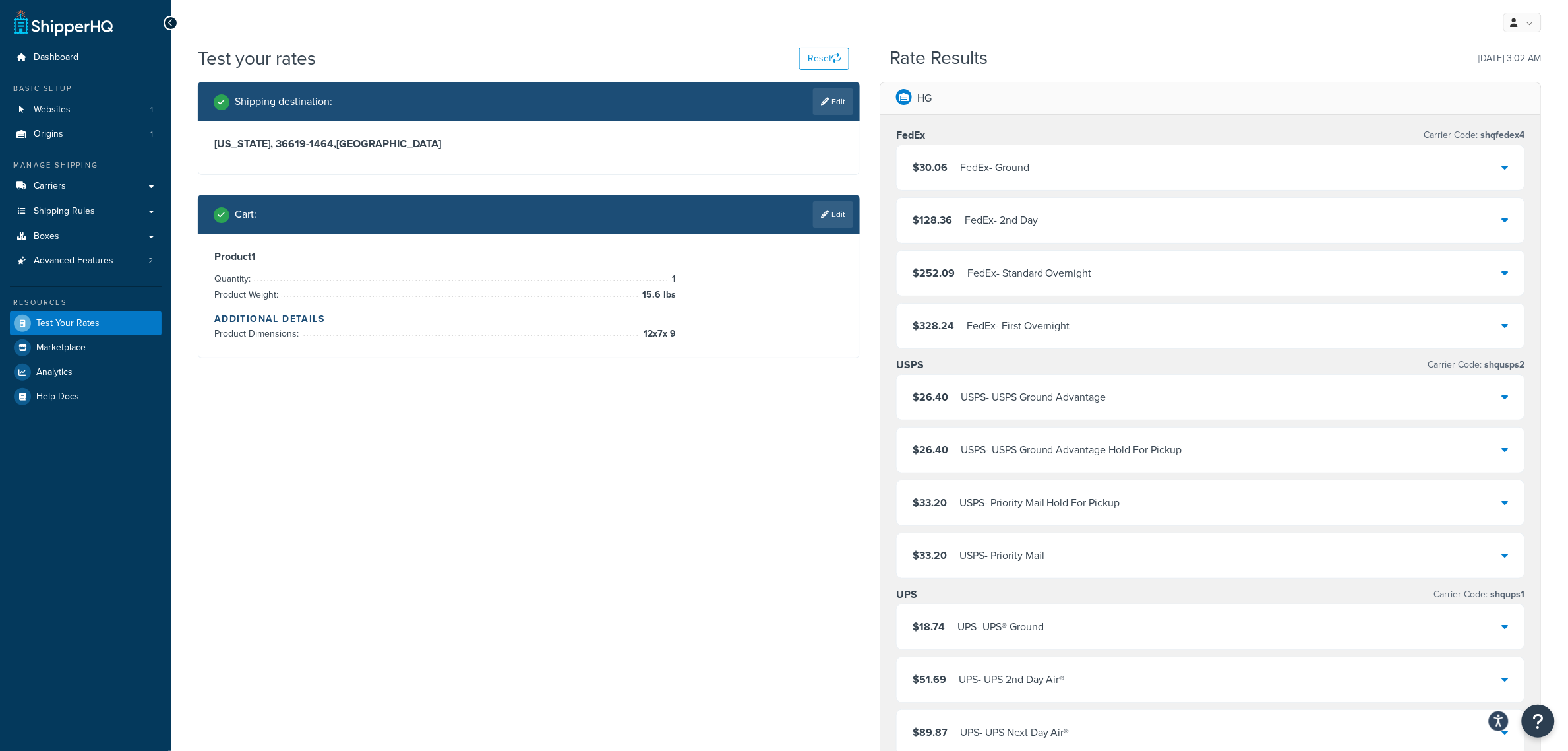
scroll to position [0, 0]
